Goal: Information Seeking & Learning: Find specific page/section

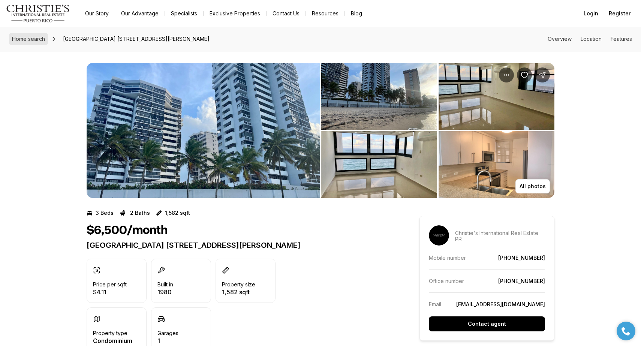
click at [35, 40] on span "Home search" at bounding box center [28, 39] width 33 height 6
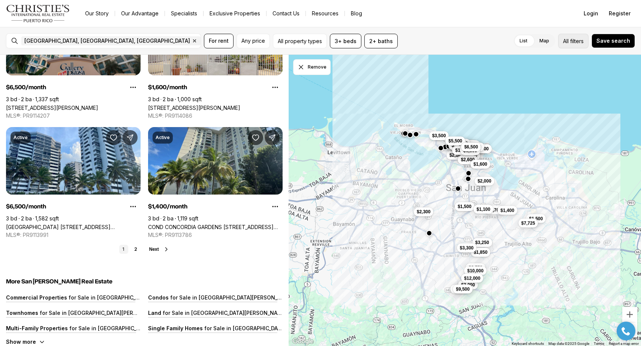
click at [581, 39] on span "filters" at bounding box center [576, 41] width 13 height 8
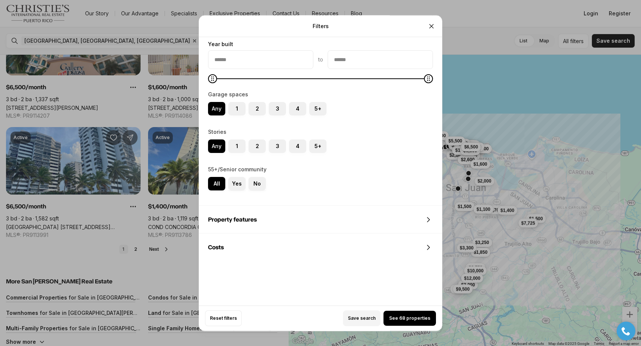
scroll to position [546, 0]
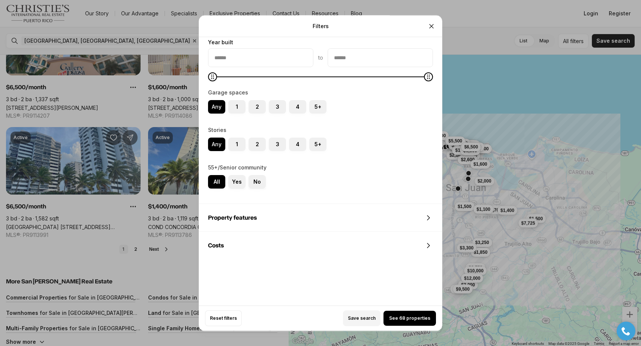
click at [423, 217] on div at bounding box center [427, 217] width 12 height 9
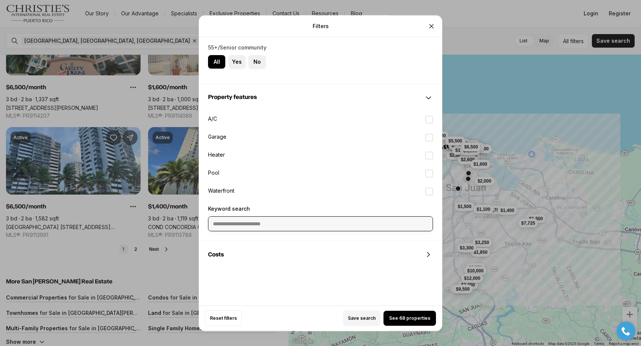
scroll to position [667, 0]
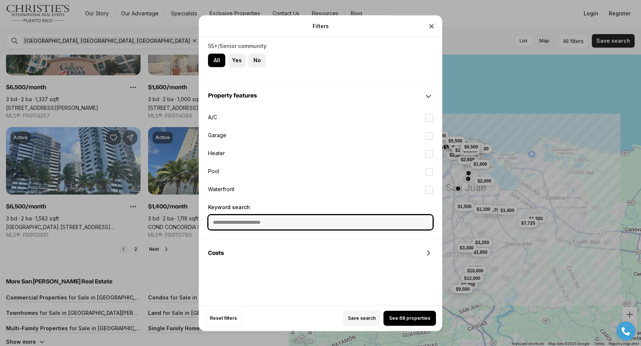
click at [339, 224] on input "Keyword search" at bounding box center [320, 222] width 224 height 14
type input "**********"
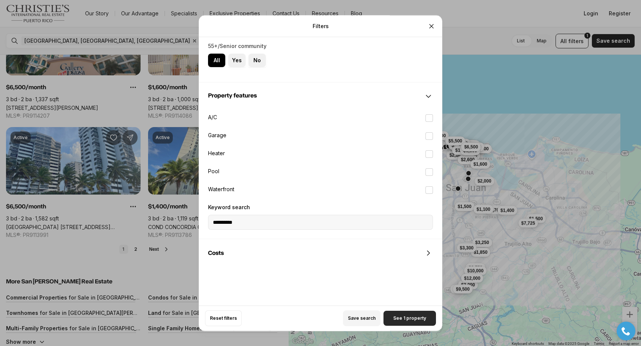
click at [404, 317] on span "See 1 property" at bounding box center [409, 318] width 33 height 6
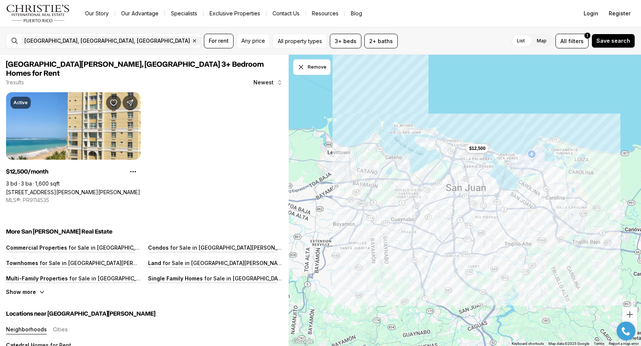
scroll to position [0, 0]
